Goal: Task Accomplishment & Management: Manage account settings

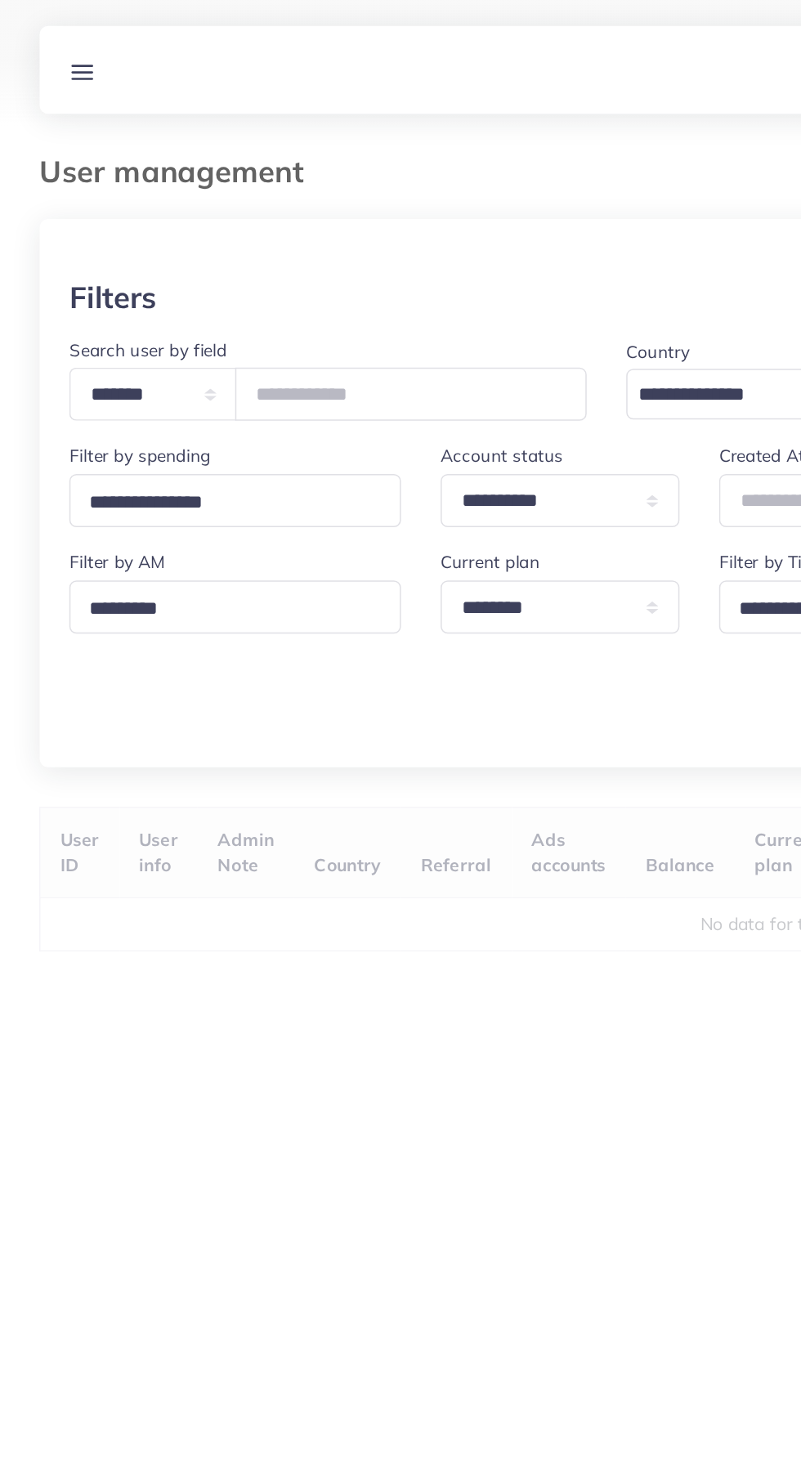
click at [43, 52] on link at bounding box center [54, 46] width 30 height 20
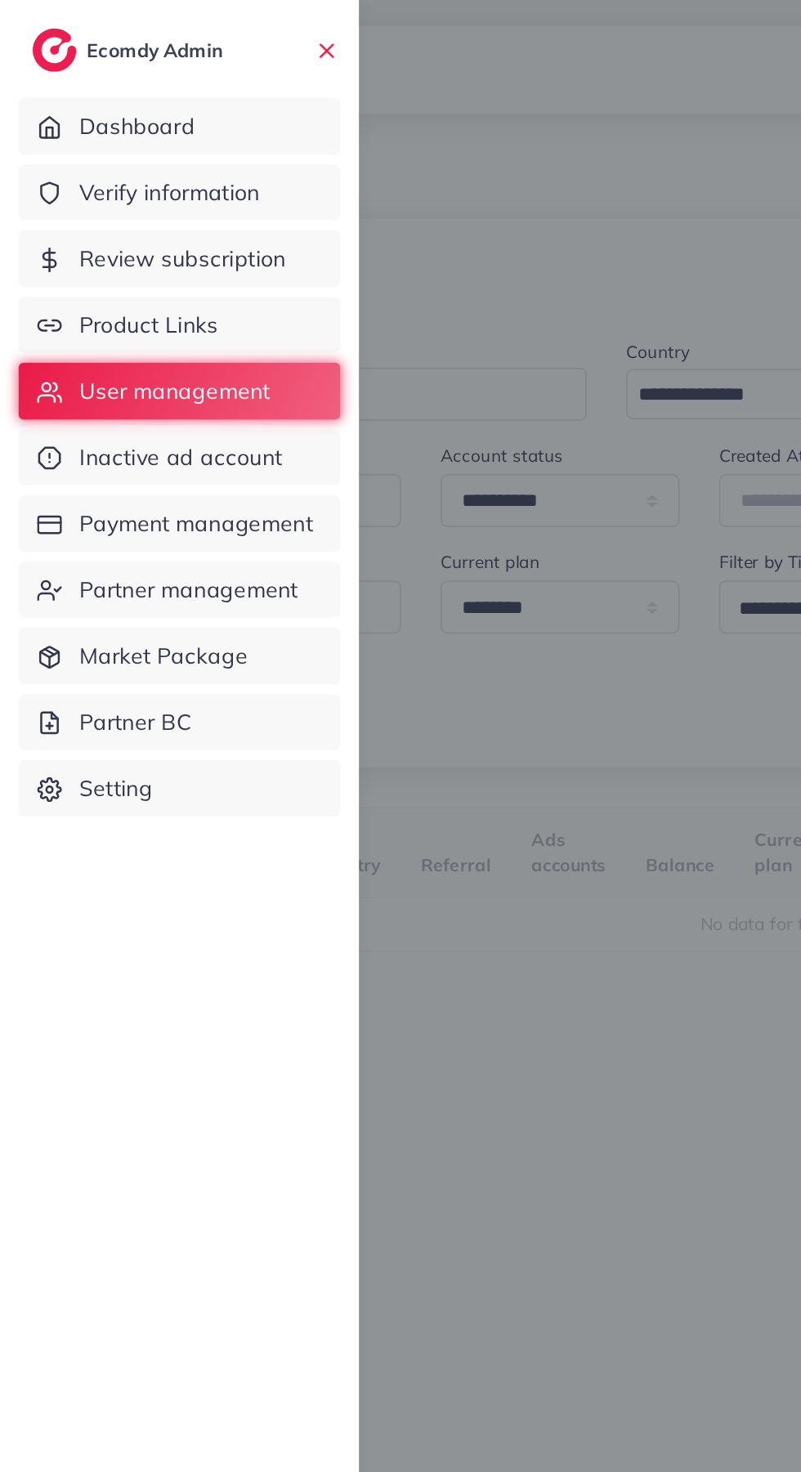
click at [52, 175] on link "Review subscription" at bounding box center [118, 171] width 213 height 38
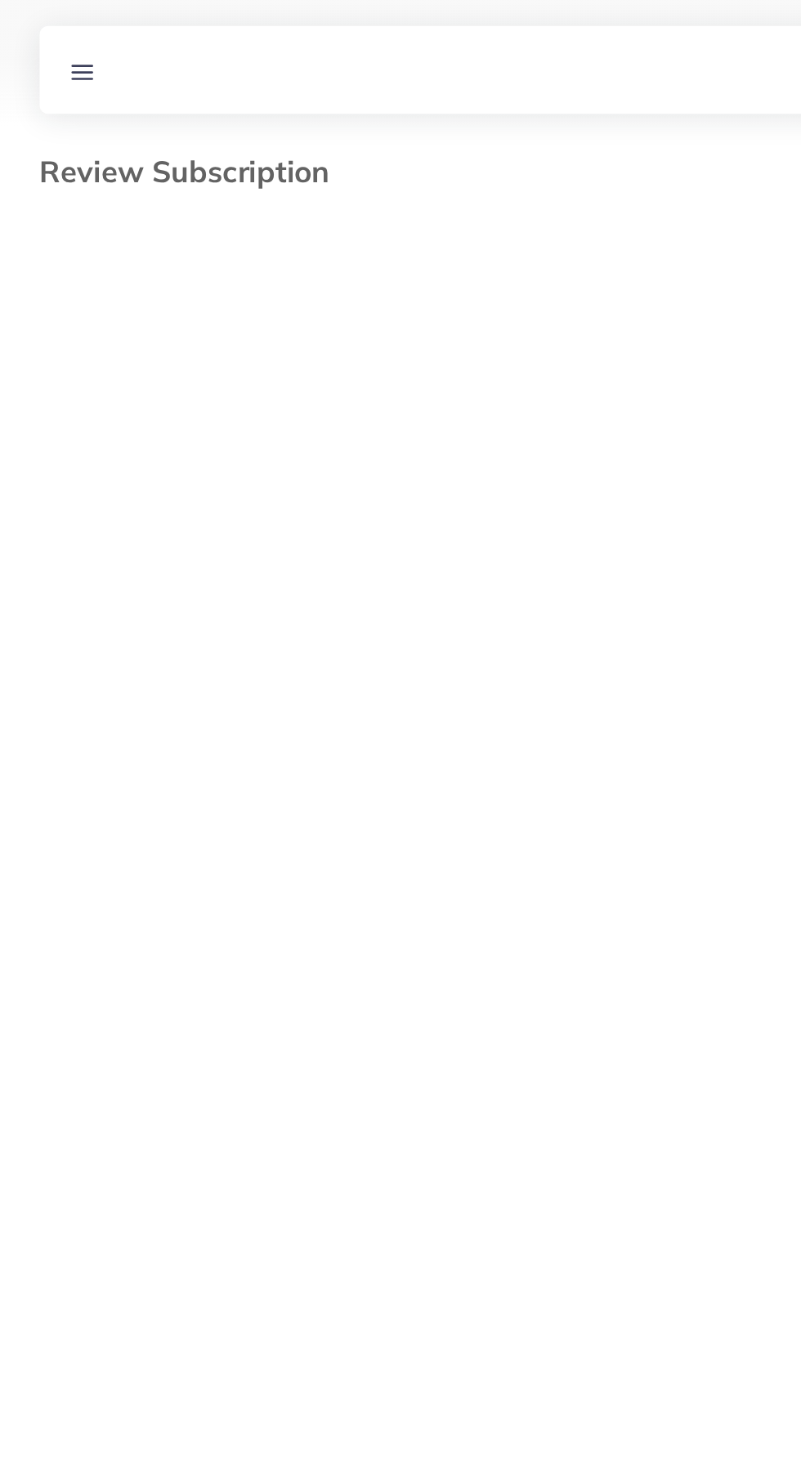
select select "*******"
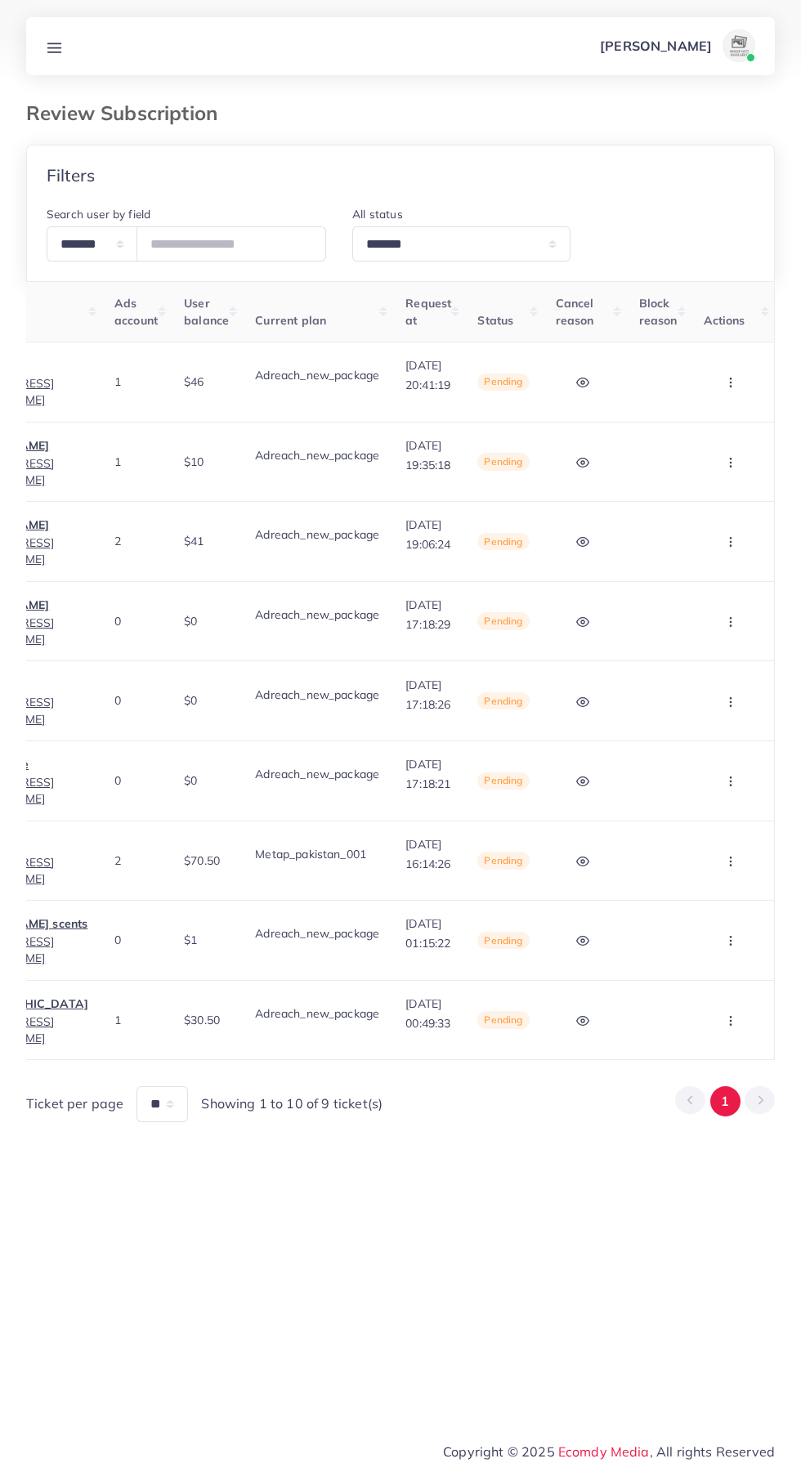
click at [730, 383] on circle "button" at bounding box center [730, 383] width 1 height 1
click at [730, 466] on link "Skip" at bounding box center [705, 468] width 129 height 36
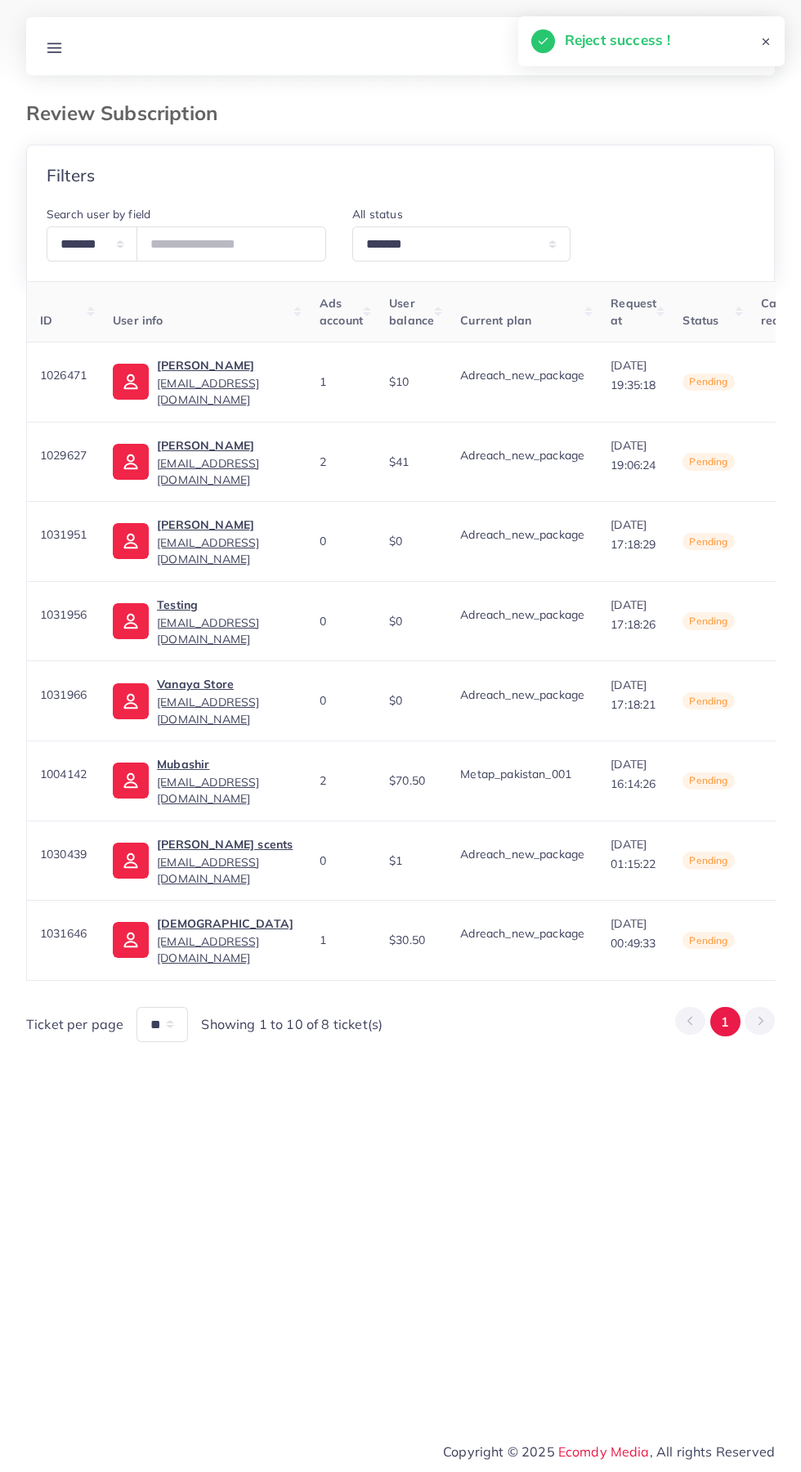
scroll to position [0, 276]
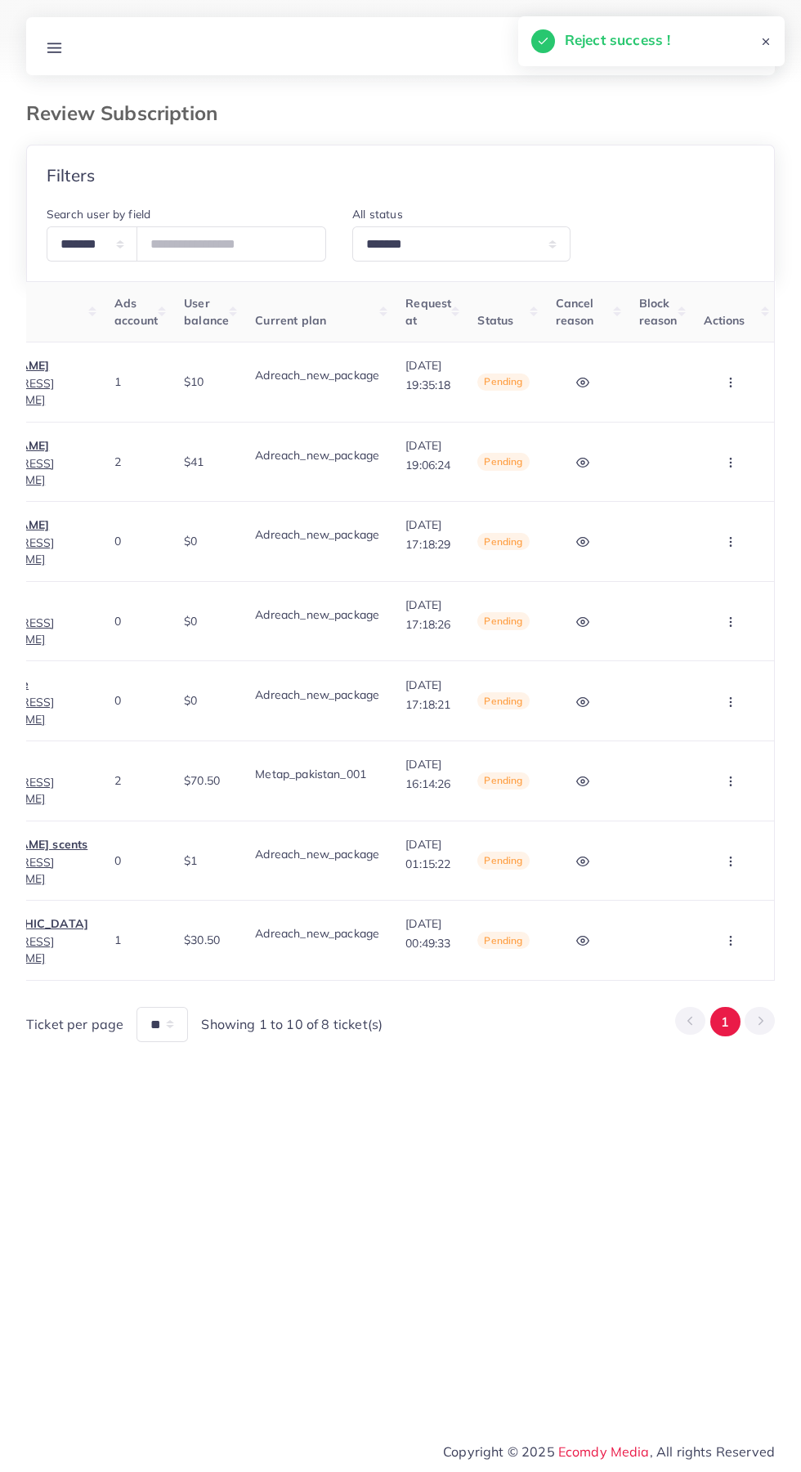
click at [730, 383] on circle "button" at bounding box center [730, 383] width 1 height 1
click at [730, 462] on link "Skip" at bounding box center [705, 468] width 129 height 36
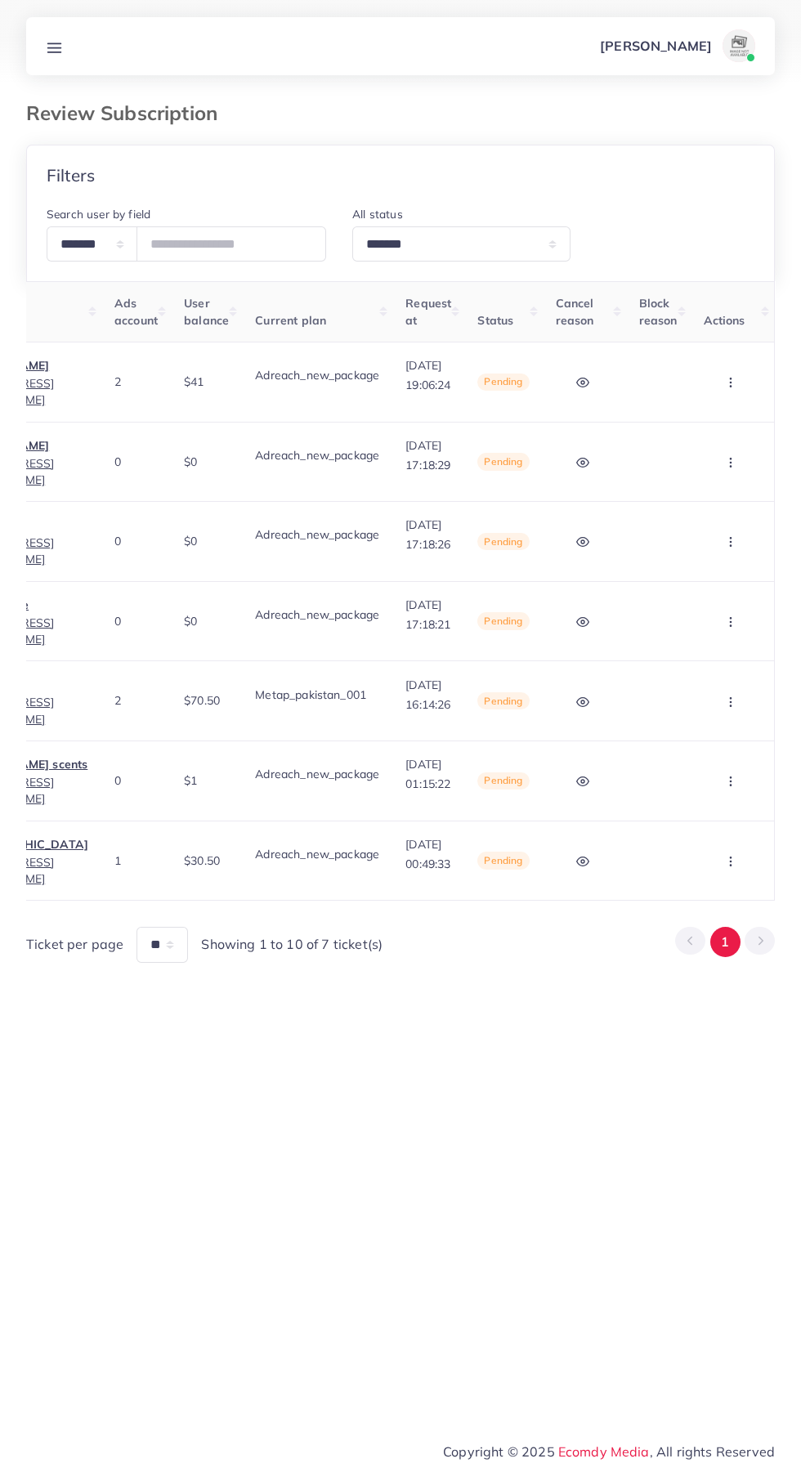
click at [730, 383] on circle "button" at bounding box center [730, 383] width 1 height 1
click at [730, 466] on link "Skip" at bounding box center [705, 468] width 129 height 36
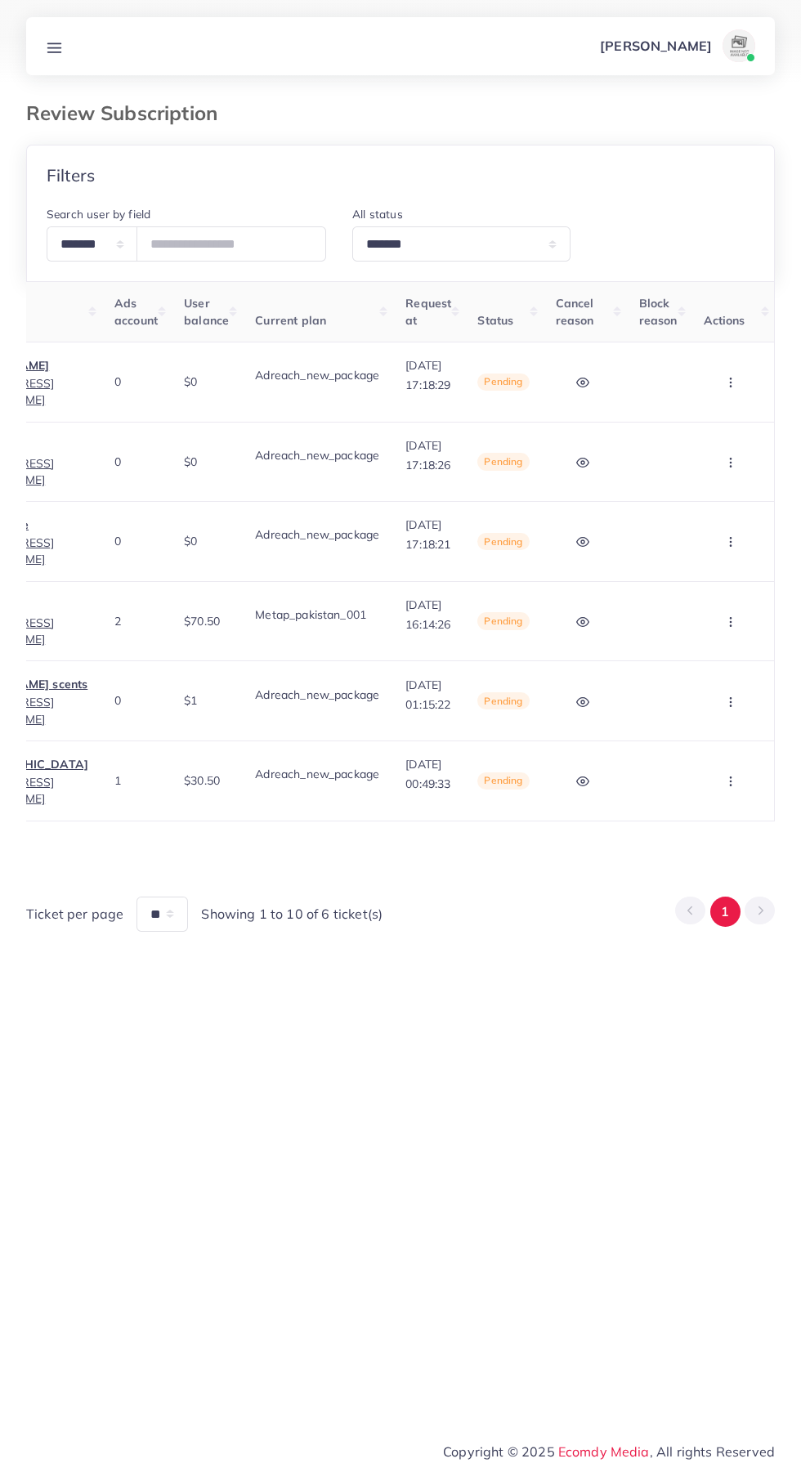
click at [730, 621] on circle "button" at bounding box center [730, 621] width 1 height 1
click at [707, 747] on td "Approve Skip" at bounding box center [733, 781] width 84 height 80
click at [730, 785] on circle "button" at bounding box center [730, 785] width 1 height 1
click at [698, 867] on span "Skip" at bounding box center [688, 866] width 27 height 16
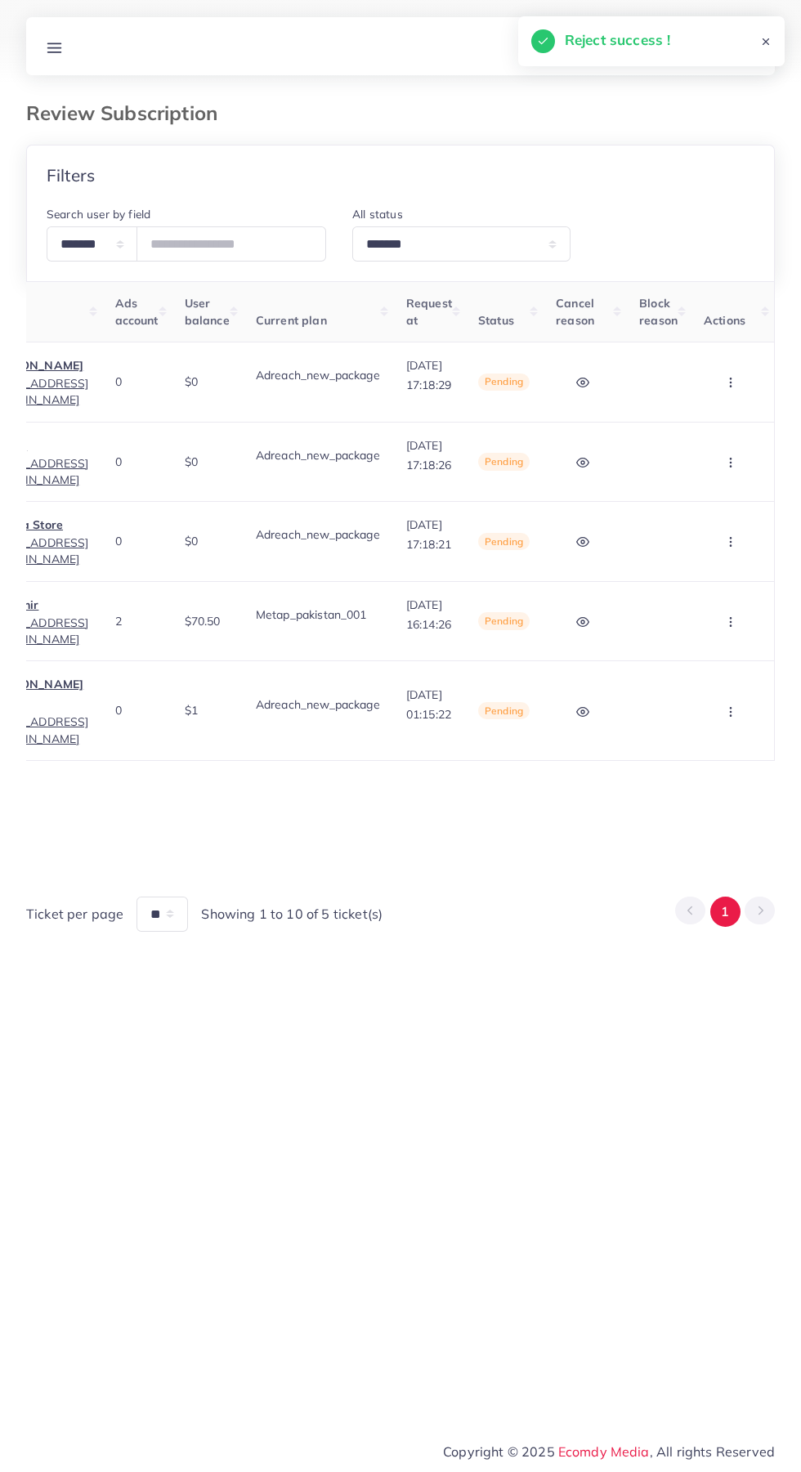
click at [730, 621] on circle "button" at bounding box center [730, 621] width 1 height 1
click at [730, 704] on link "Skip" at bounding box center [705, 707] width 129 height 36
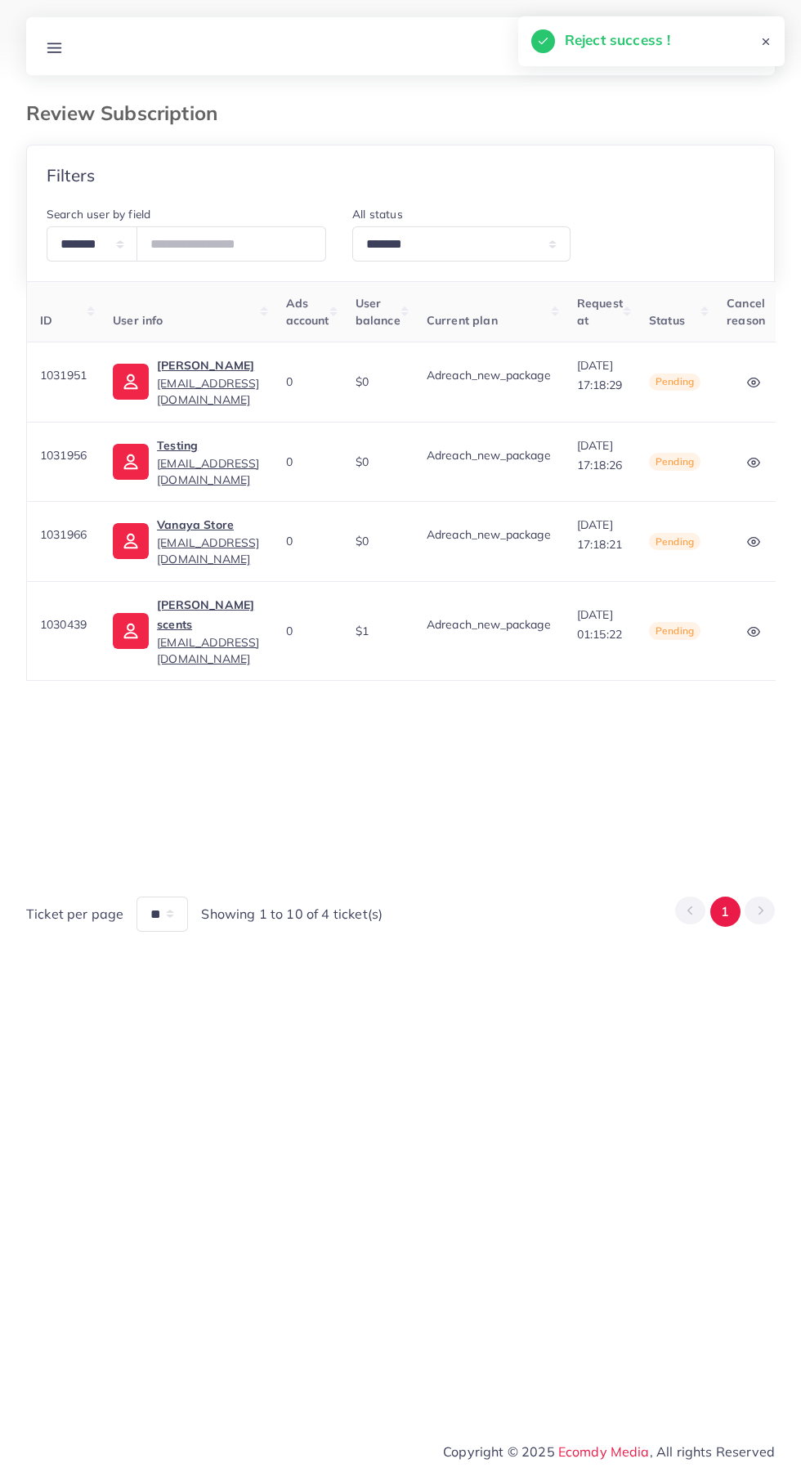
scroll to position [0, 239]
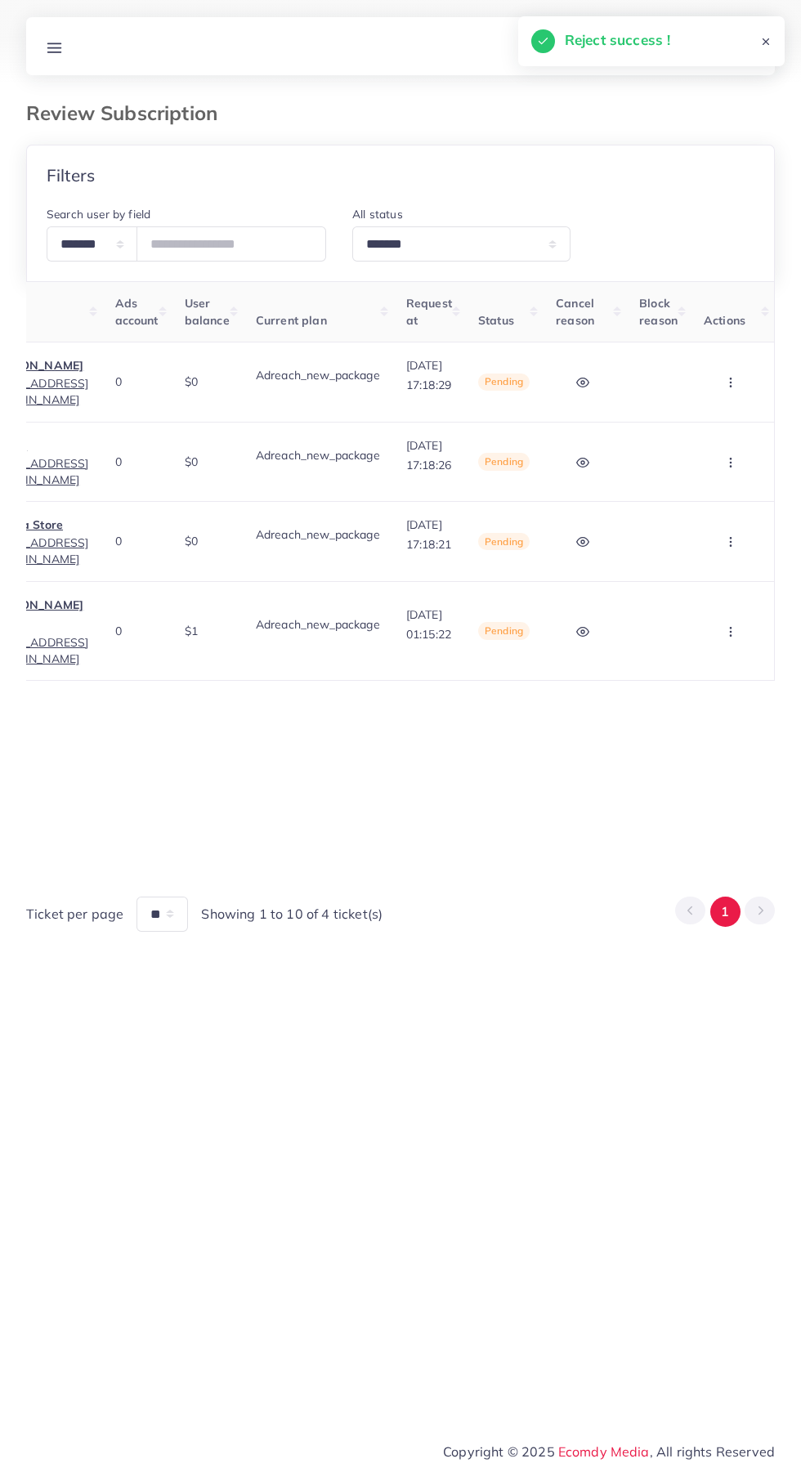
click at [731, 383] on circle "button" at bounding box center [730, 383] width 1 height 1
click at [728, 438] on span "Approve" at bounding box center [702, 431] width 54 height 16
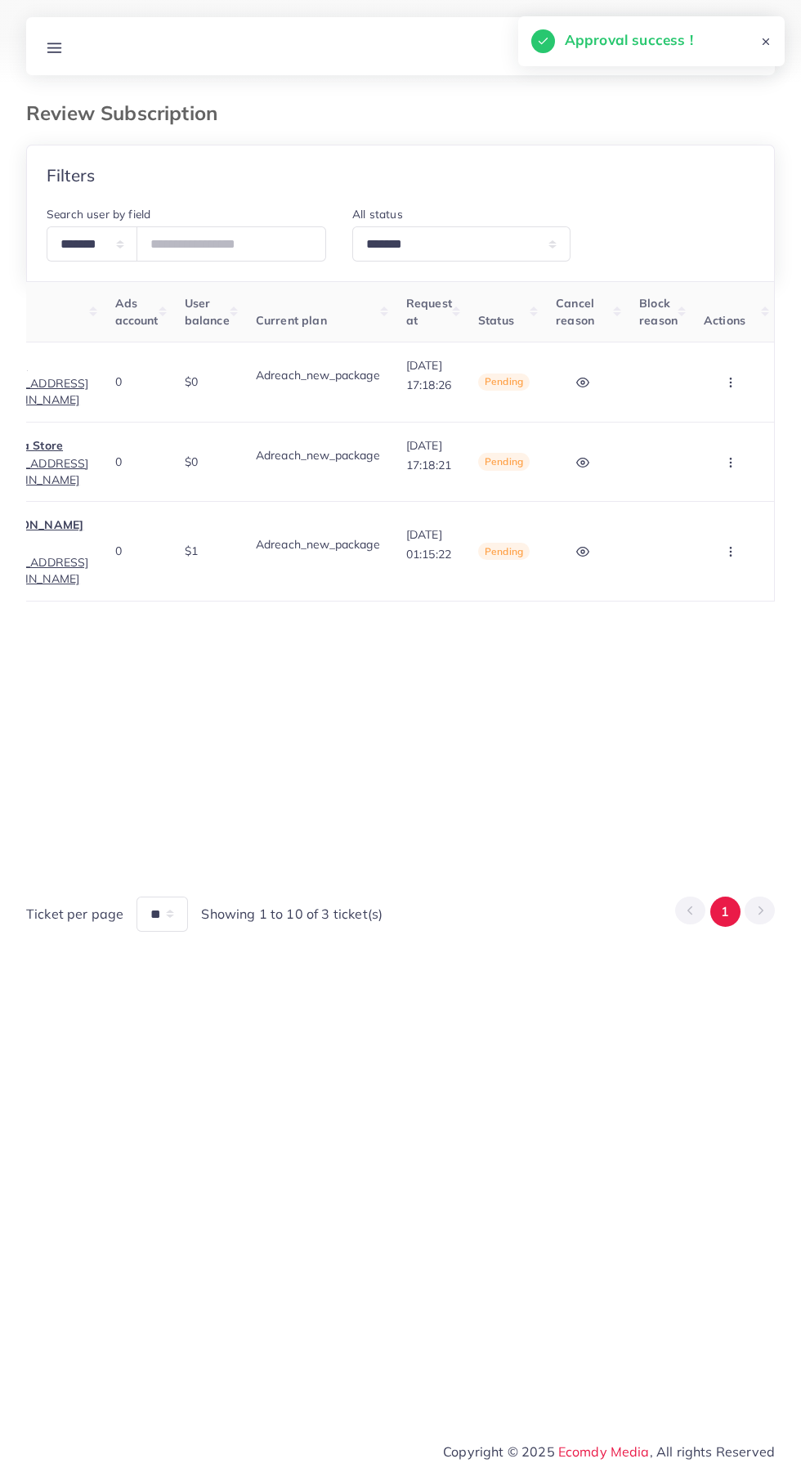
click at [737, 387] on icon "button" at bounding box center [730, 382] width 13 height 13
click at [723, 438] on span "Approve" at bounding box center [702, 431] width 54 height 16
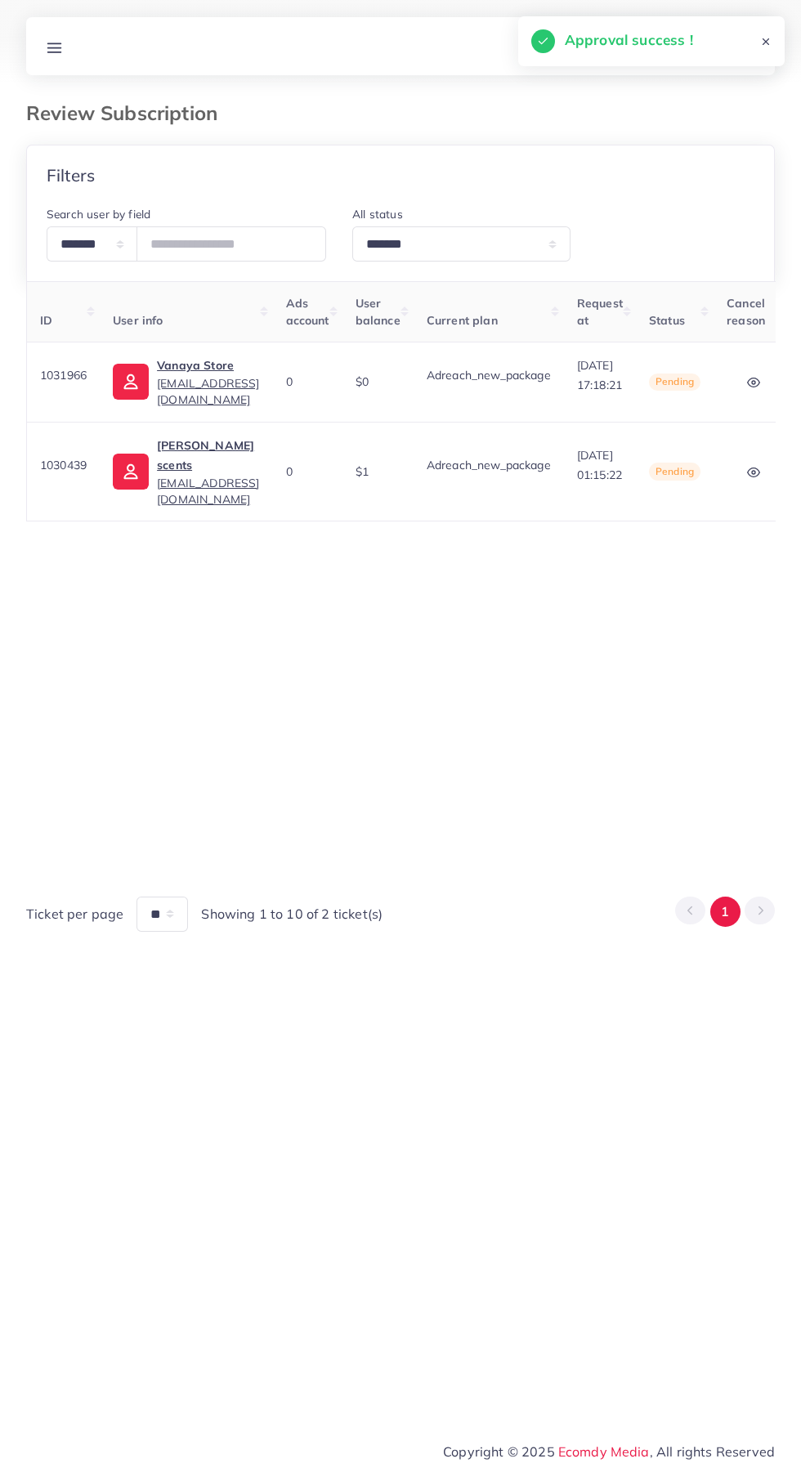
scroll to position [0, 227]
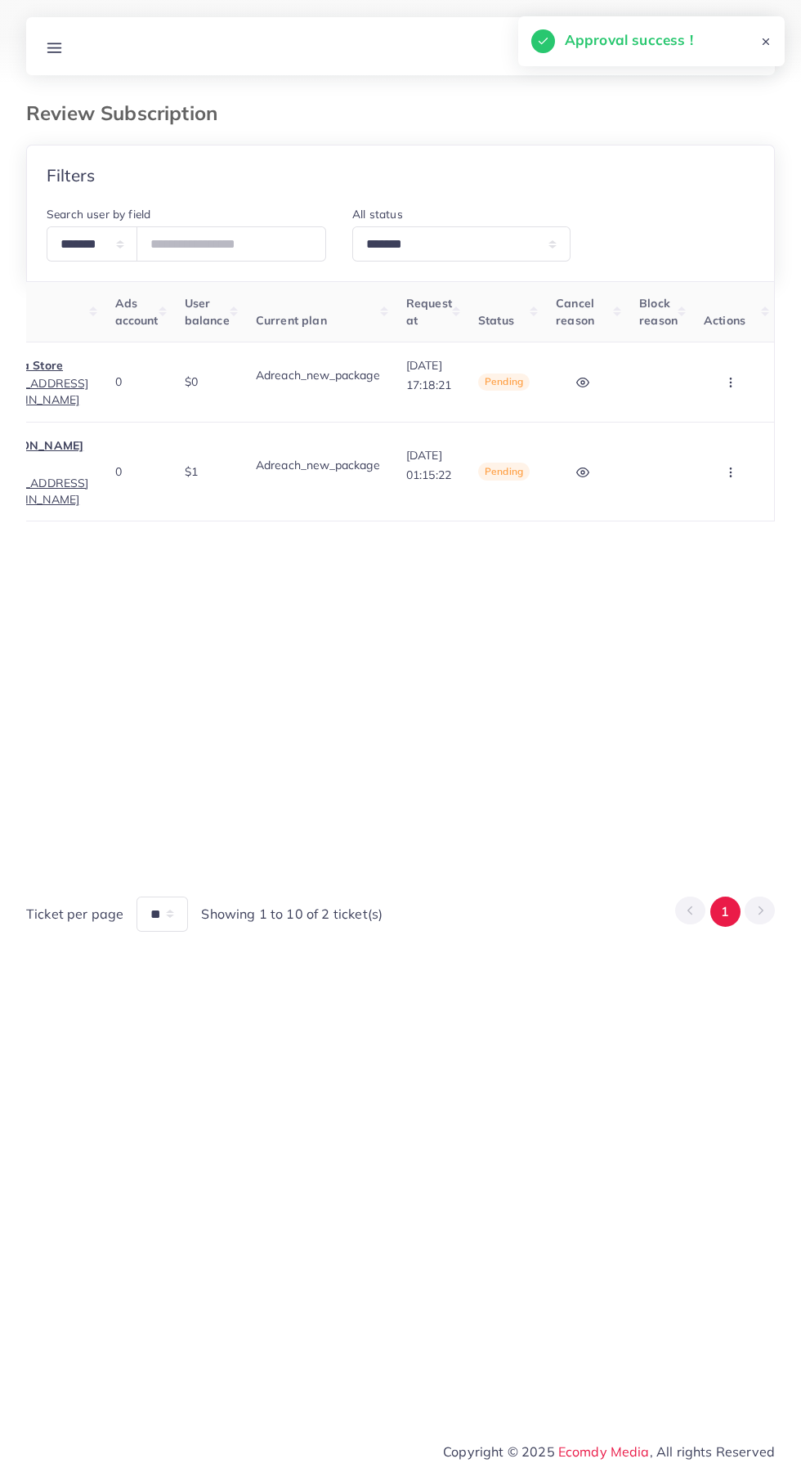
click at [730, 383] on circle "button" at bounding box center [730, 383] width 1 height 1
click at [738, 432] on link "Approve" at bounding box center [705, 432] width 129 height 36
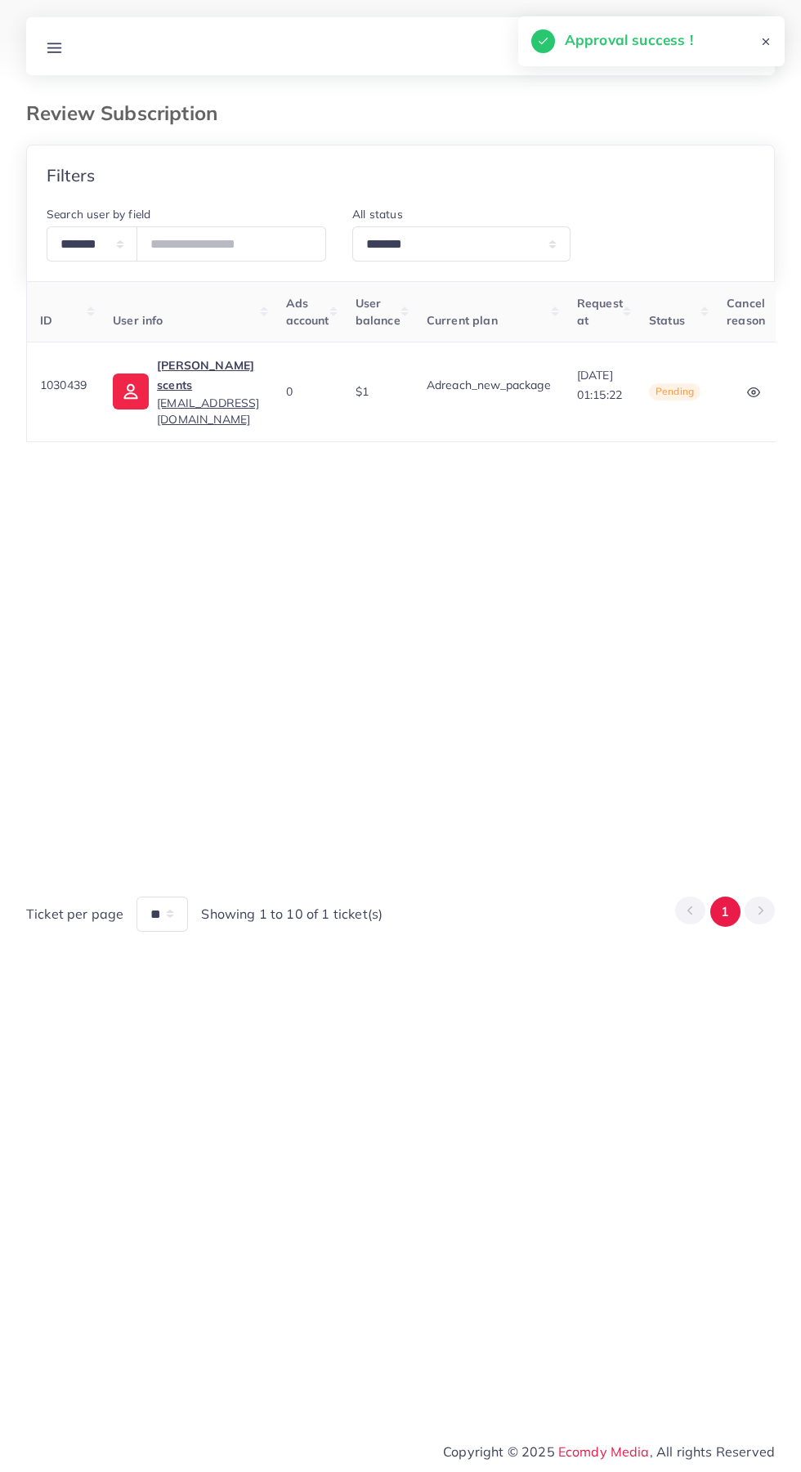
scroll to position [0, 214]
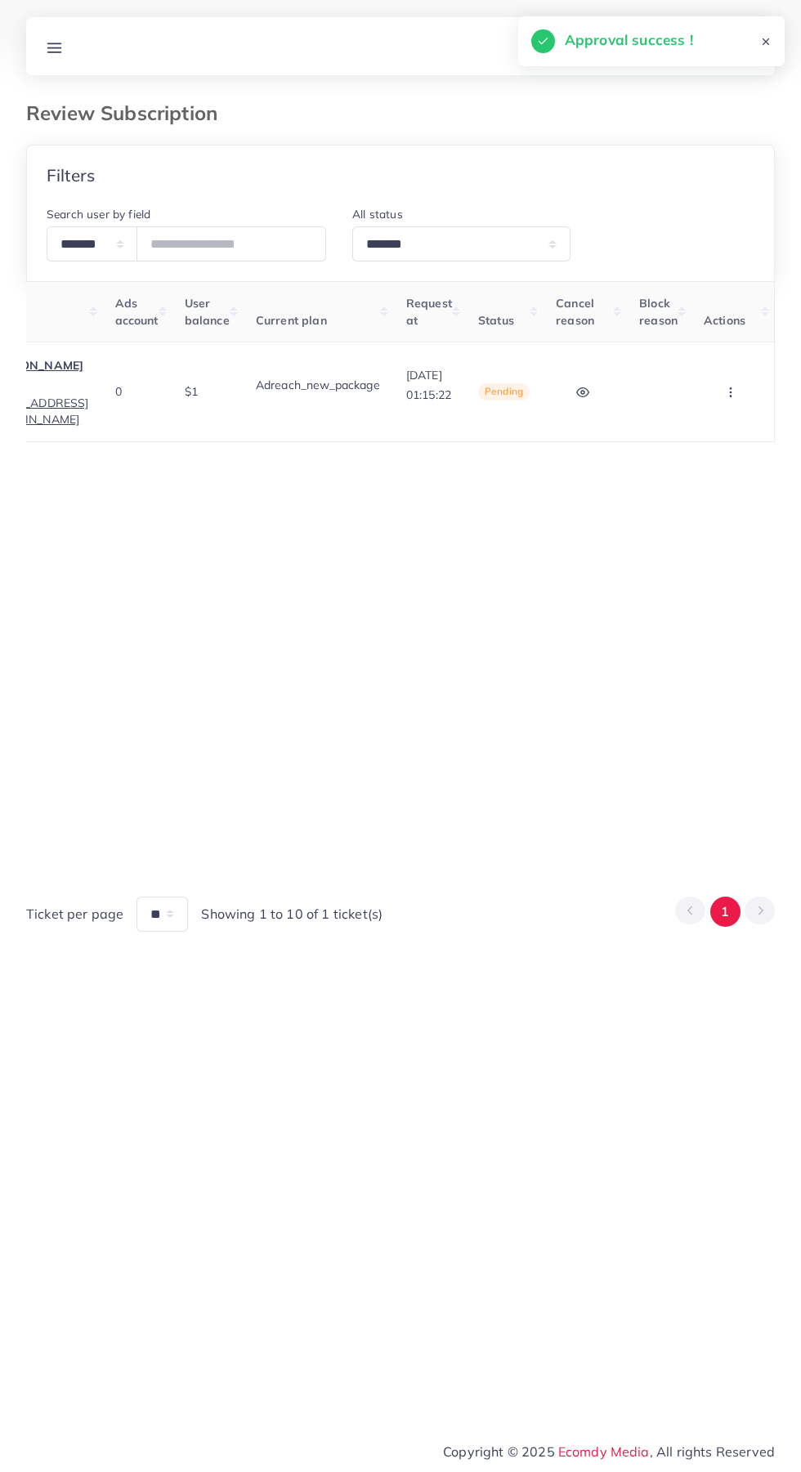
click at [754, 374] on button "button" at bounding box center [732, 392] width 57 height 37
click at [728, 474] on link "Skip" at bounding box center [705, 478] width 129 height 36
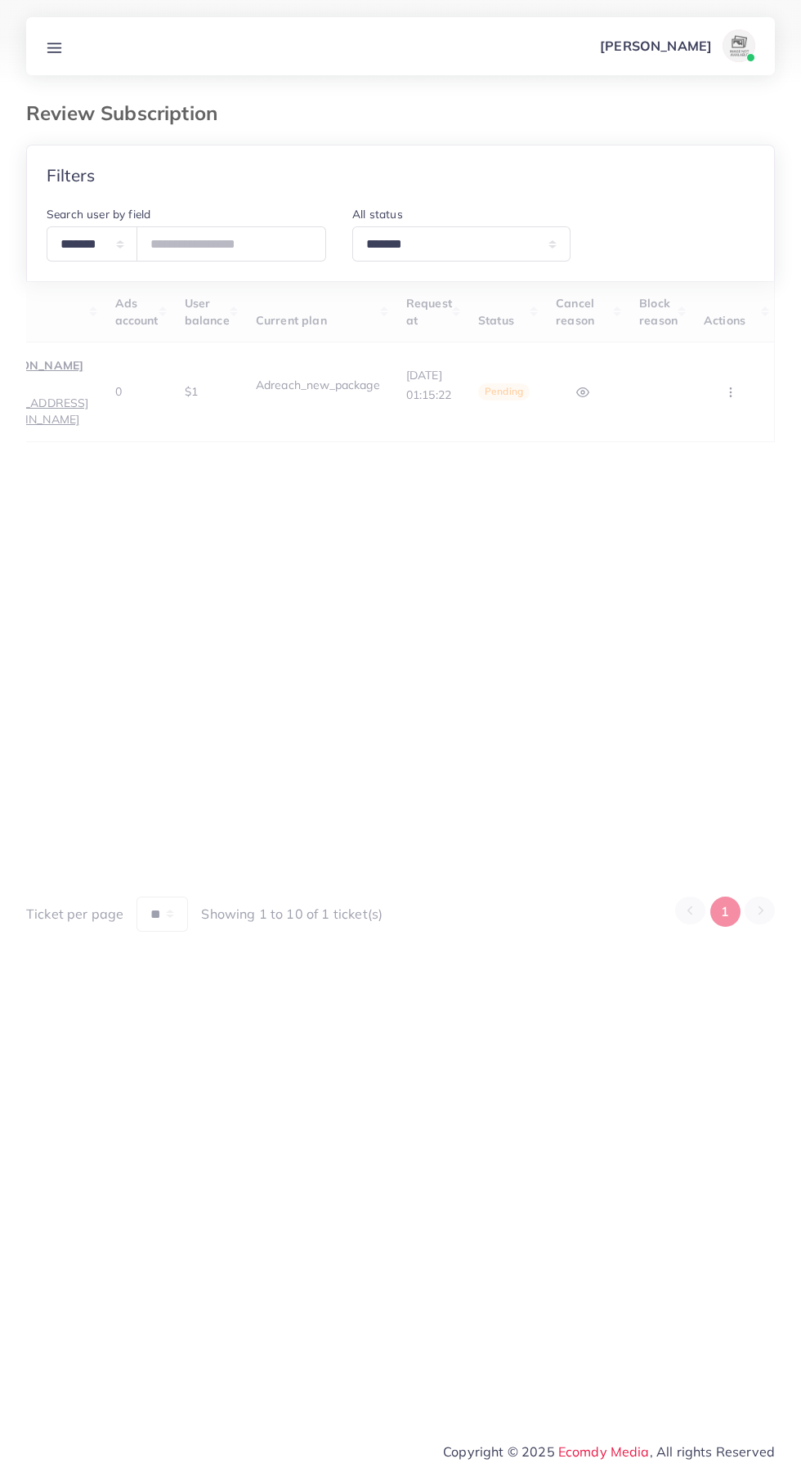
scroll to position [0, 0]
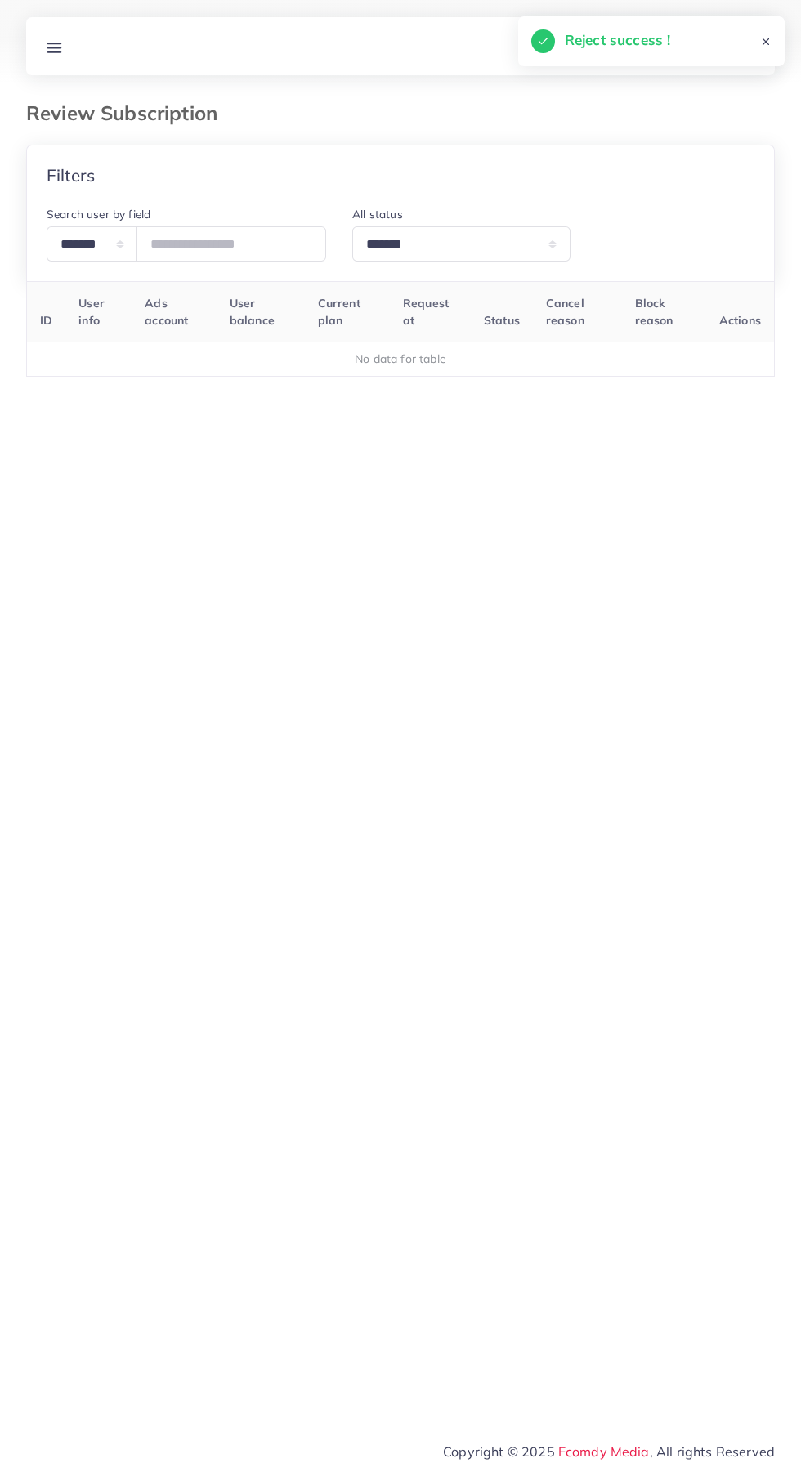
click at [54, 52] on line at bounding box center [54, 52] width 13 height 0
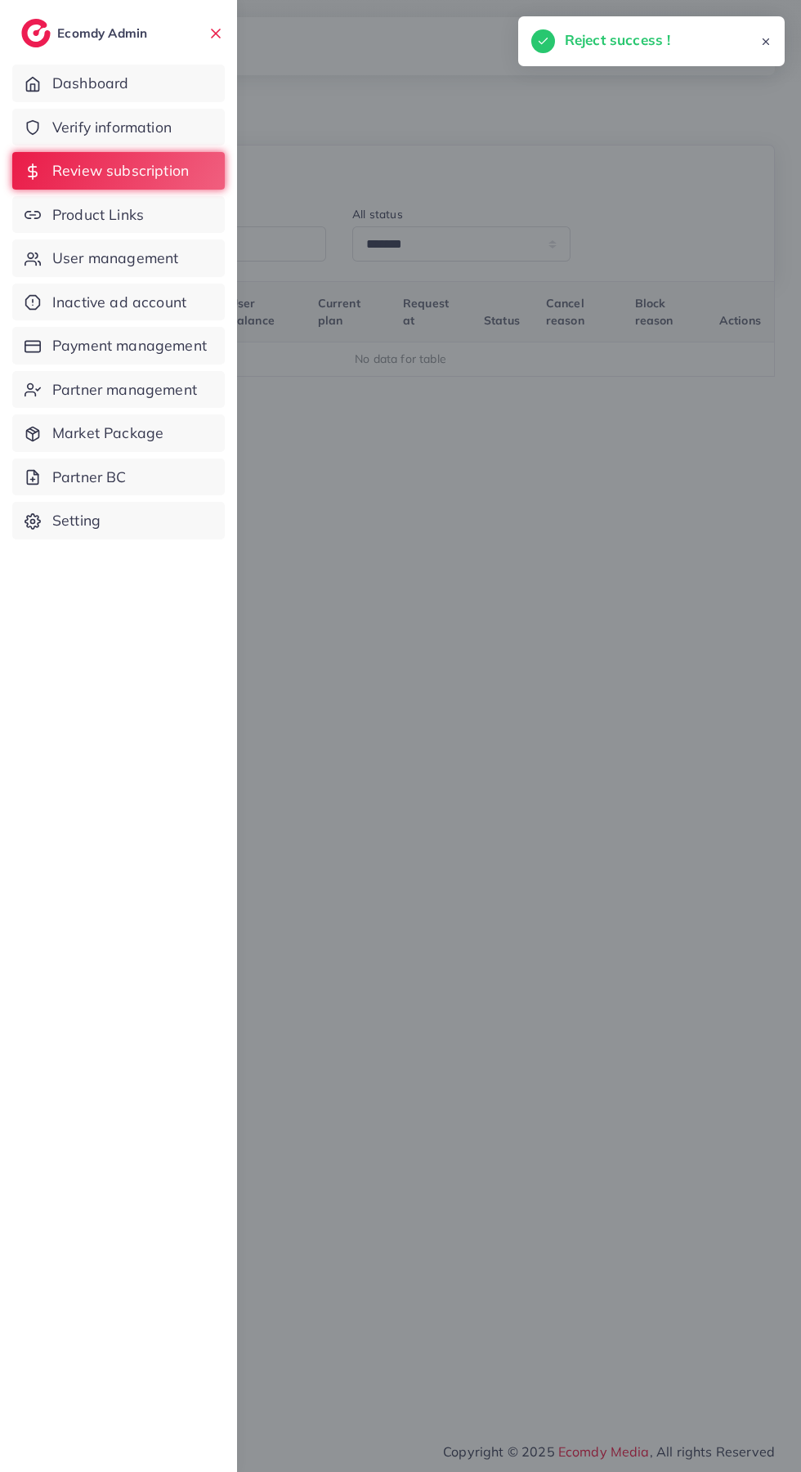
click at [33, 128] on icon at bounding box center [33, 127] width 16 height 16
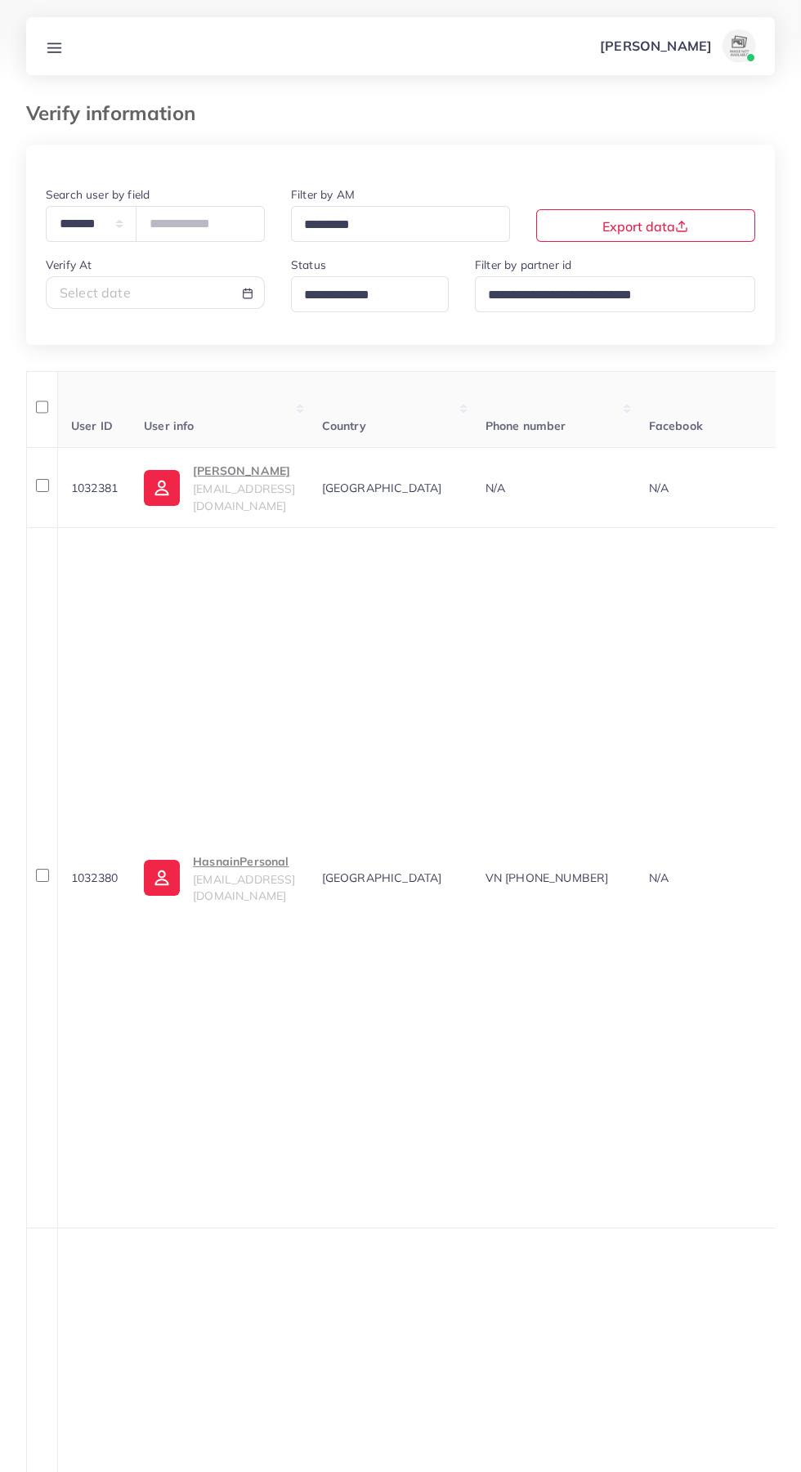
click at [383, 289] on input "Search for option" at bounding box center [362, 295] width 129 height 25
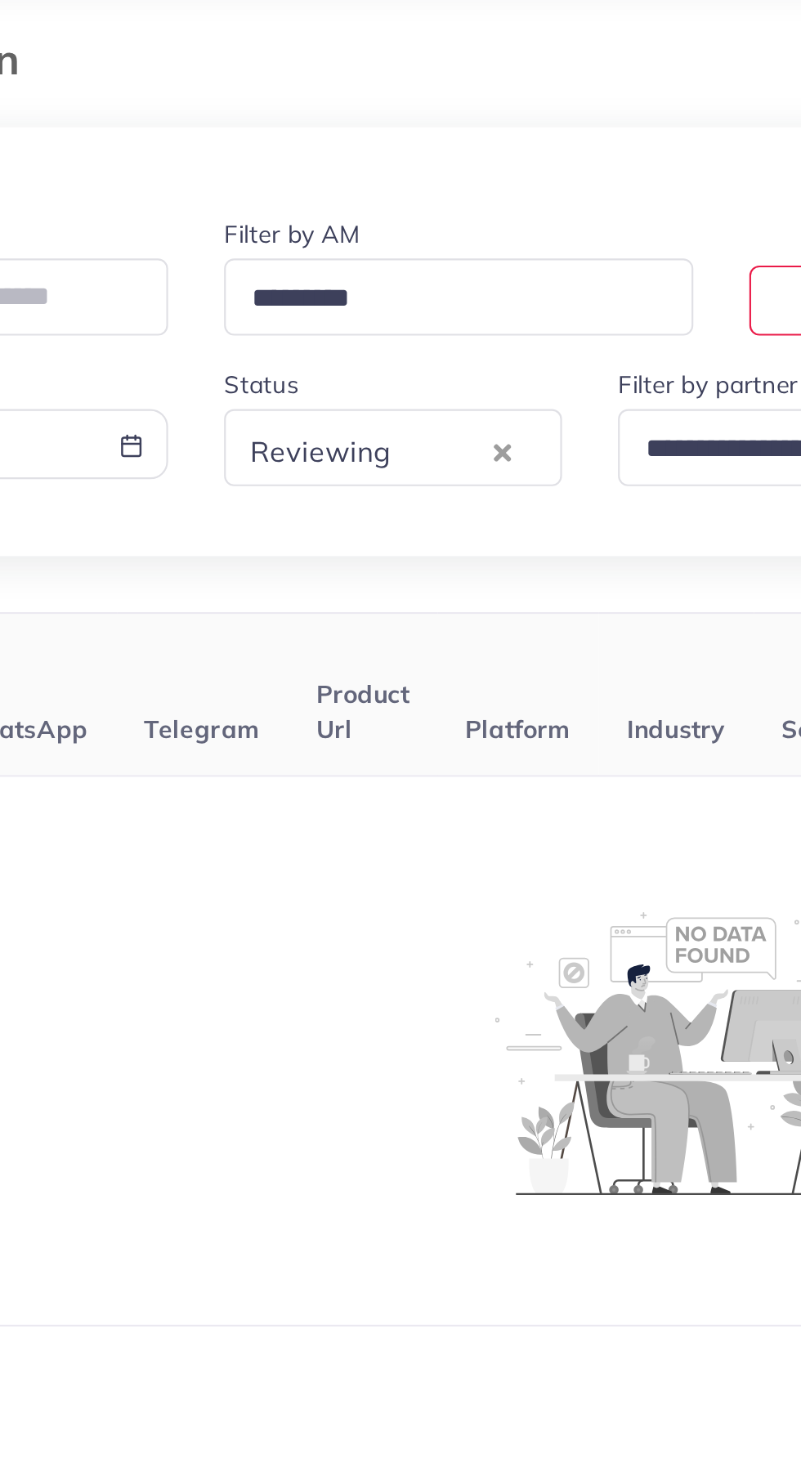
scroll to position [0, 231]
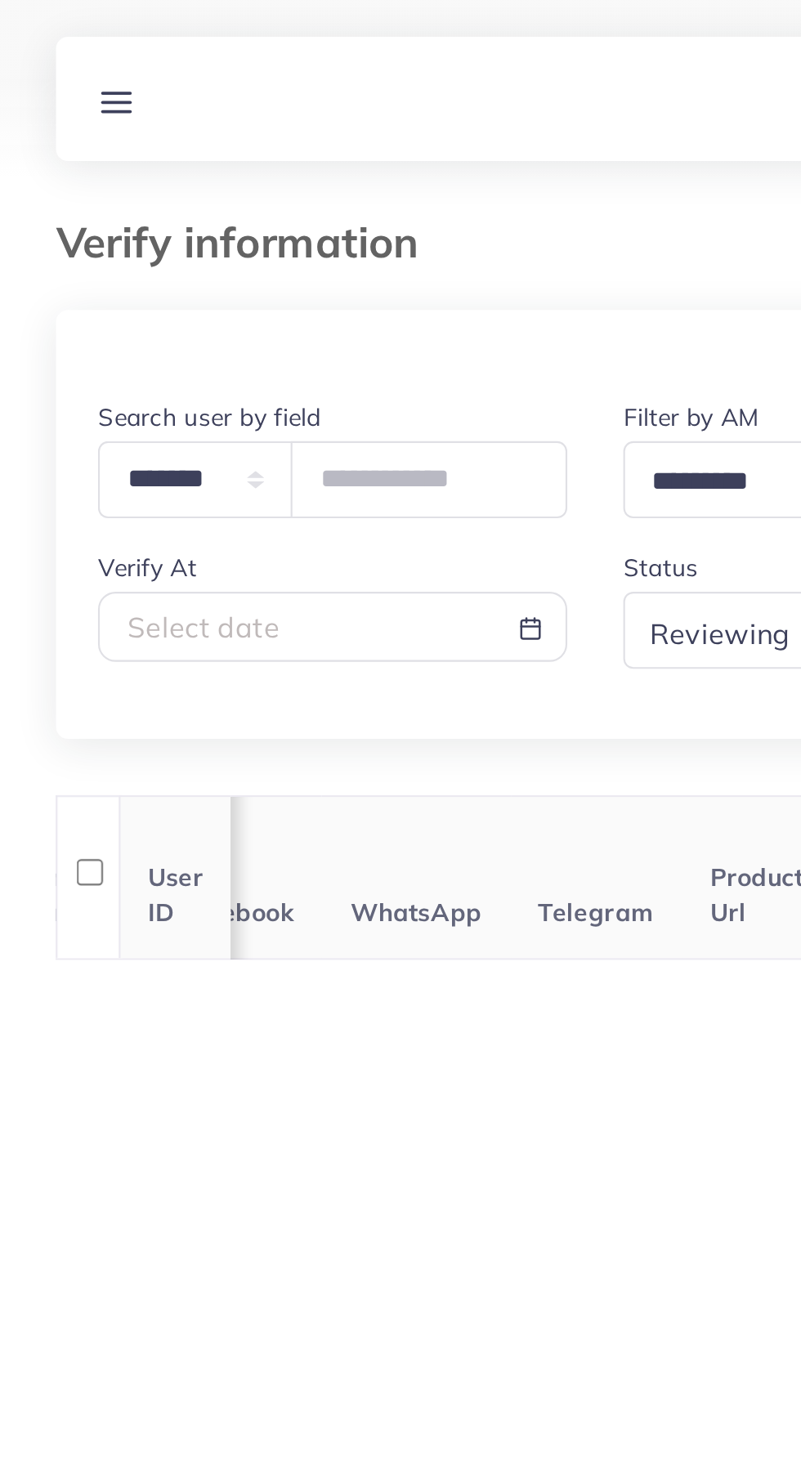
click at [43, 49] on link at bounding box center [54, 46] width 30 height 20
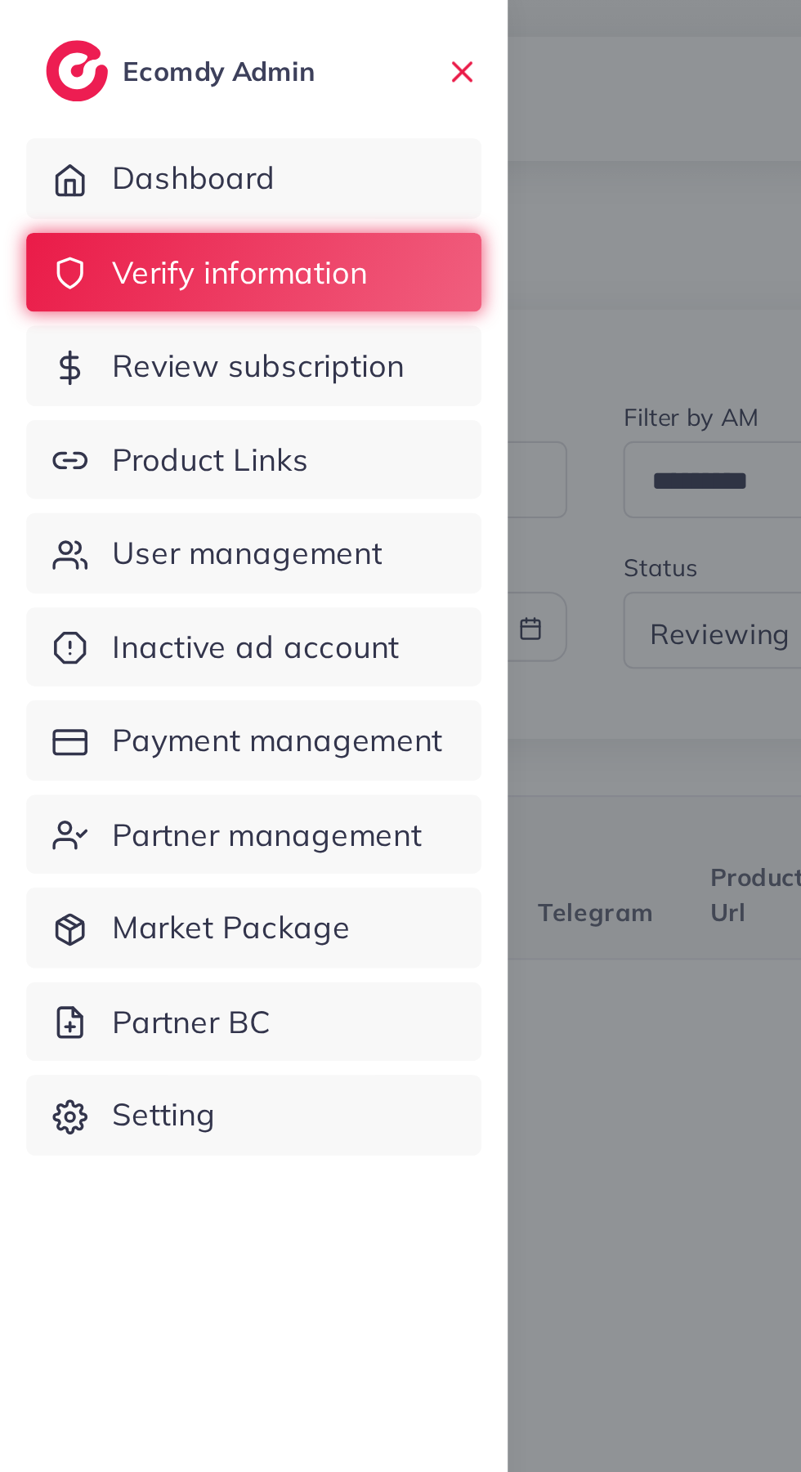
click at [40, 215] on icon at bounding box center [32, 215] width 15 height 7
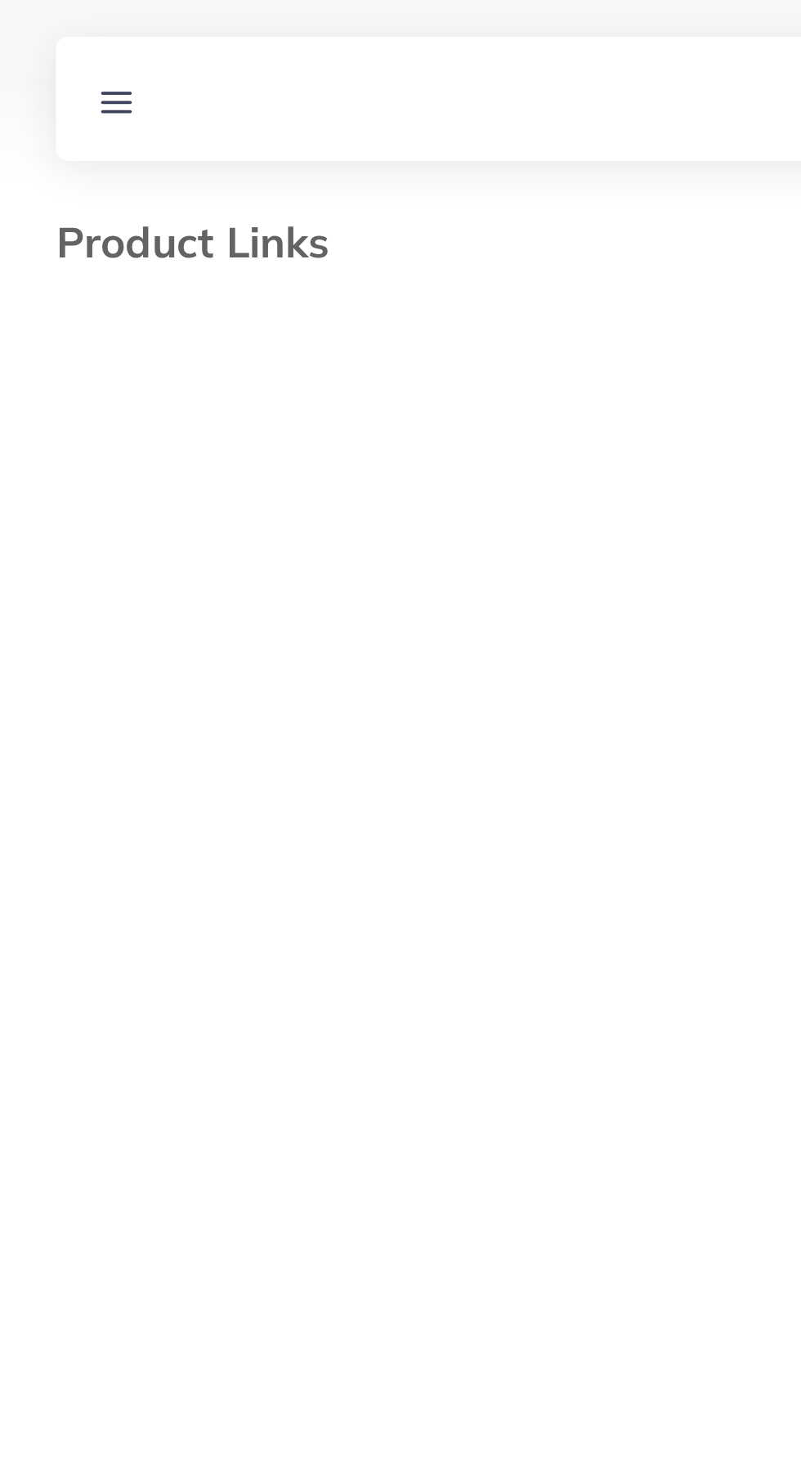
select select "*********"
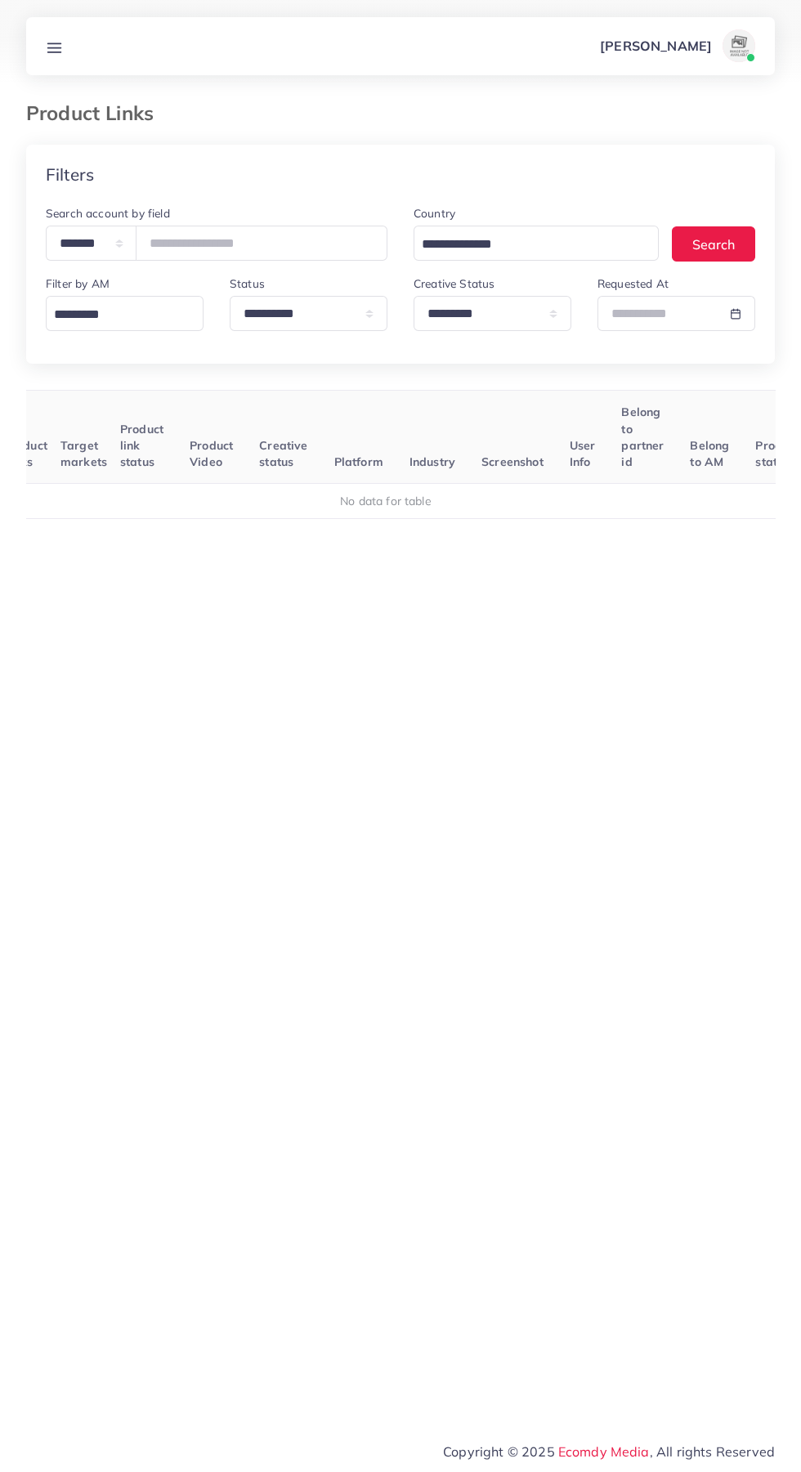
scroll to position [0, 155]
